Goal: Task Accomplishment & Management: Manage account settings

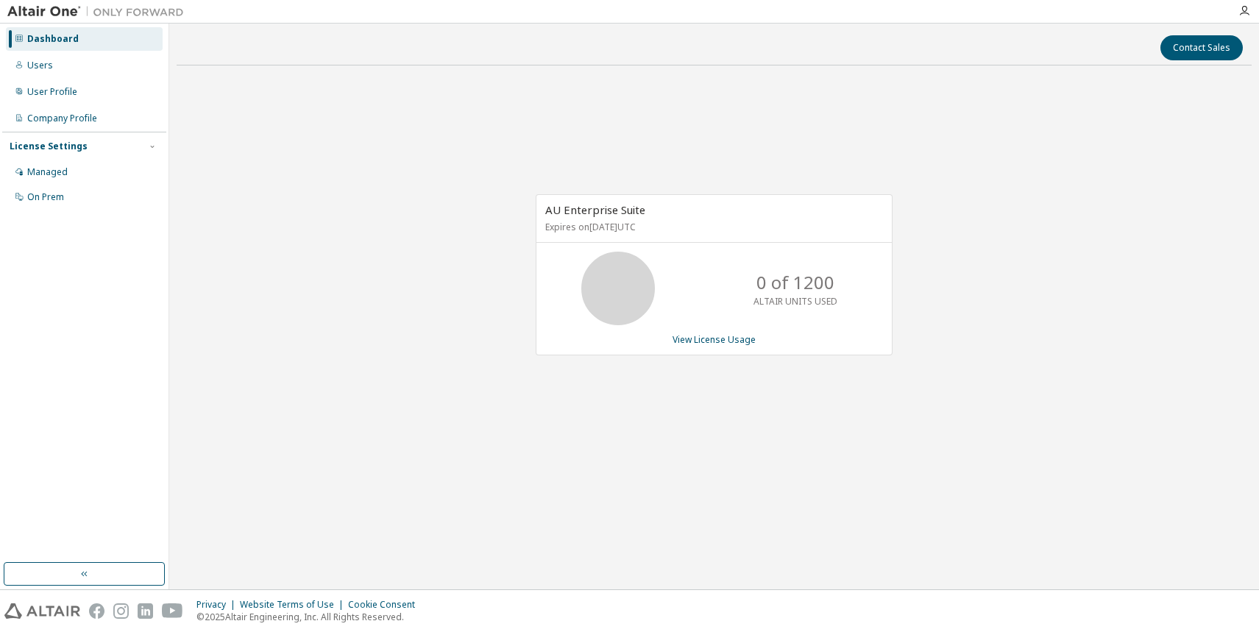
click at [63, 77] on div "Dashboard Users User Profile Company Profile License Settings Managed On Prem" at bounding box center [84, 118] width 164 height 185
click at [56, 70] on div "Users" at bounding box center [84, 66] width 157 height 24
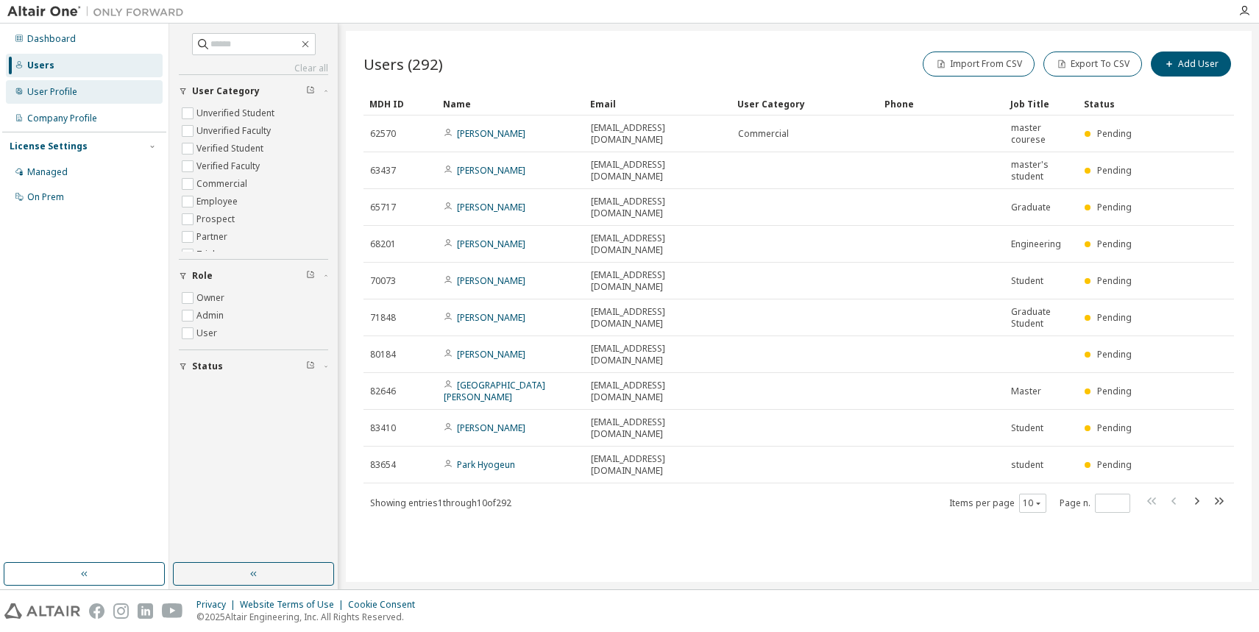
click at [71, 92] on div "User Profile" at bounding box center [52, 92] width 50 height 12
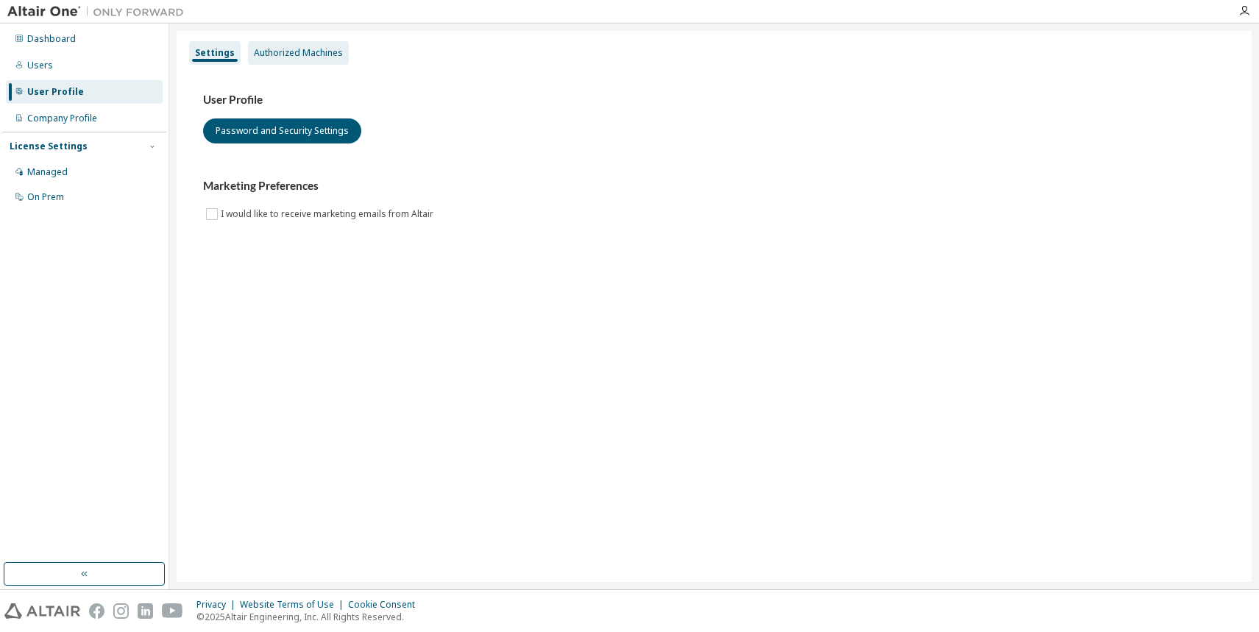
click at [300, 57] on div "Authorized Machines" at bounding box center [298, 53] width 89 height 12
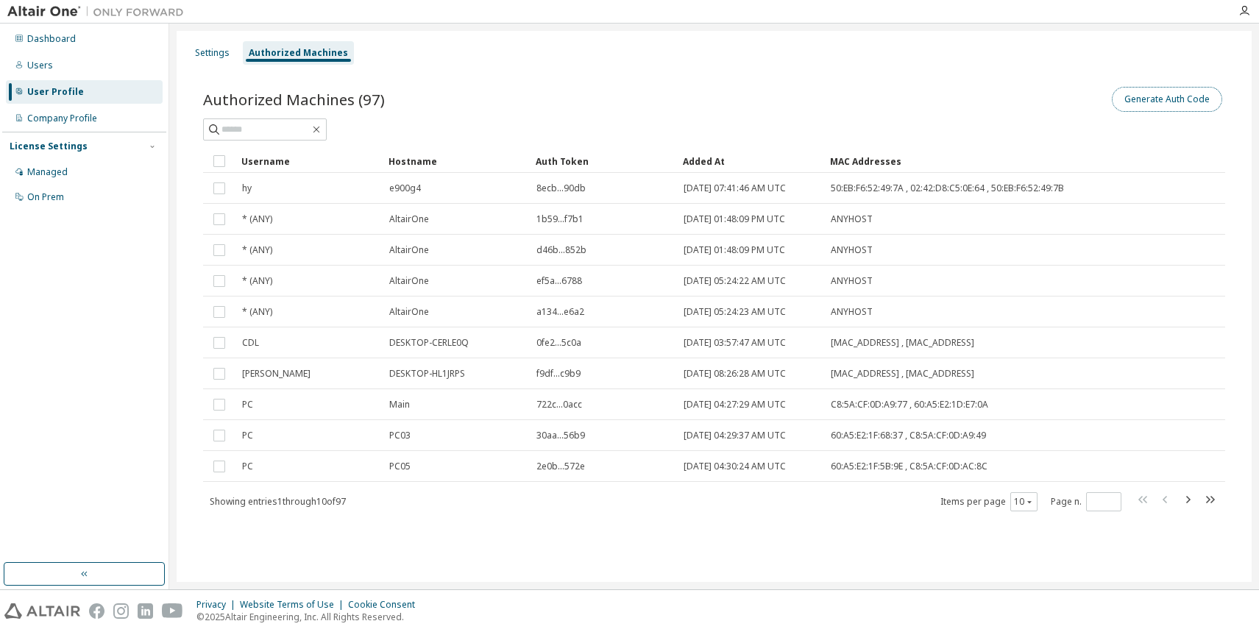
click at [1170, 100] on button "Generate Auth Code" at bounding box center [1167, 99] width 110 height 25
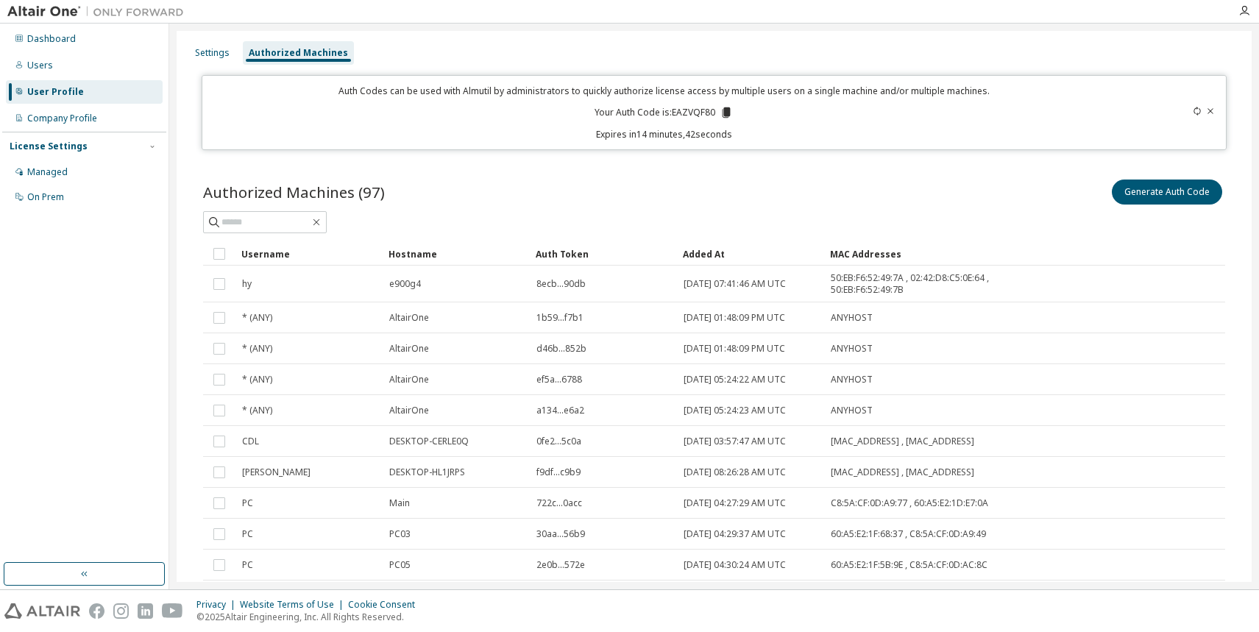
click at [690, 109] on p "Your Auth Code is: EAZVQF80" at bounding box center [663, 112] width 138 height 13
copy p "EAZVQF80"
